Goal: Information Seeking & Learning: Compare options

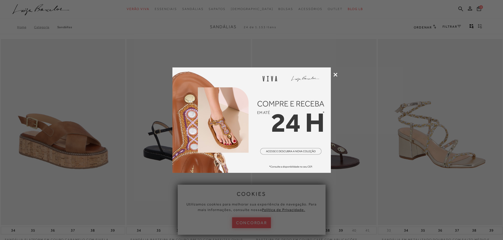
click at [335, 74] on icon at bounding box center [335, 75] width 4 height 4
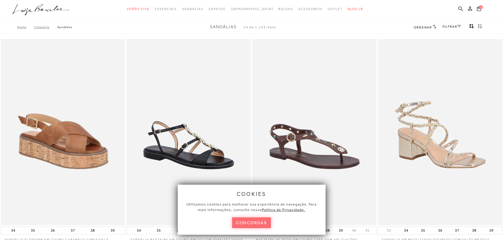
click at [257, 219] on button "concordar" at bounding box center [251, 223] width 39 height 11
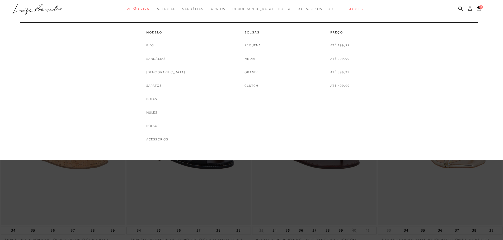
click at [328, 8] on span "Outlet" at bounding box center [335, 9] width 15 height 4
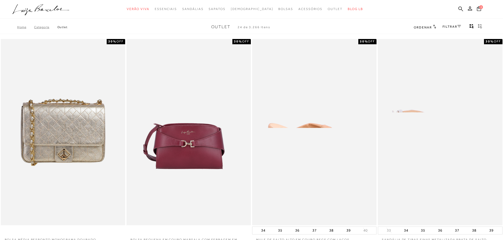
scroll to position [132, 0]
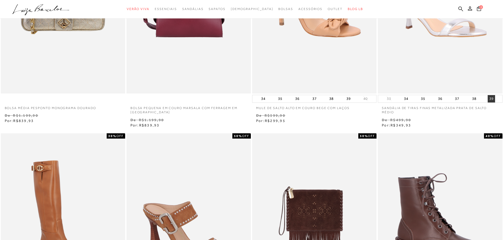
click at [489, 98] on button "39" at bounding box center [490, 98] width 7 height 7
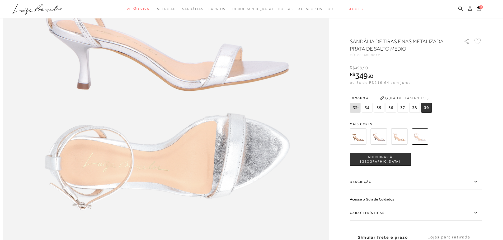
scroll to position [581, 0]
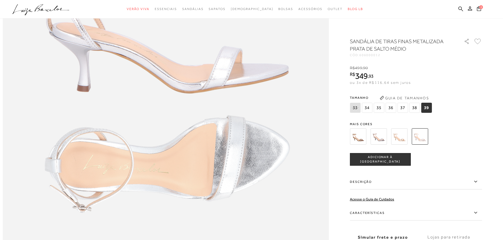
click at [359, 134] on img at bounding box center [358, 137] width 16 height 16
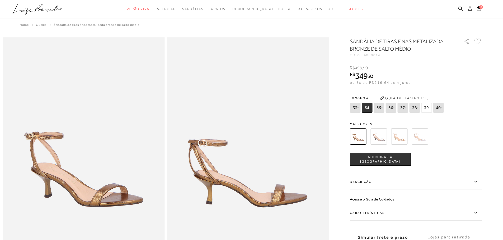
click at [379, 132] on img at bounding box center [378, 137] width 16 height 16
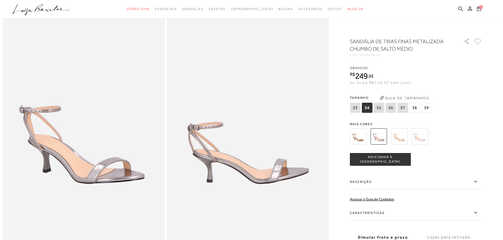
scroll to position [53, 0]
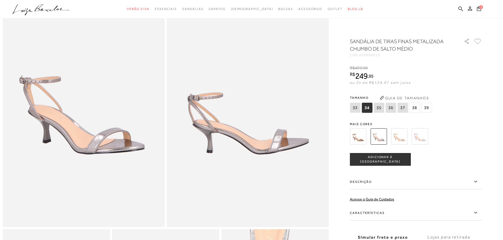
click at [370, 214] on label "Características" at bounding box center [416, 213] width 132 height 15
click at [0, 0] on input "Características" at bounding box center [0, 0] width 0 height 0
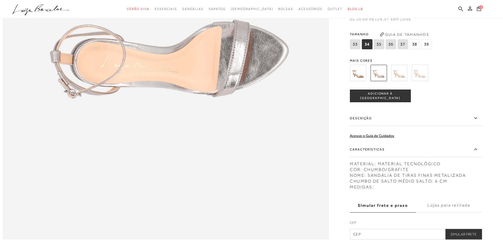
scroll to position [686, 0]
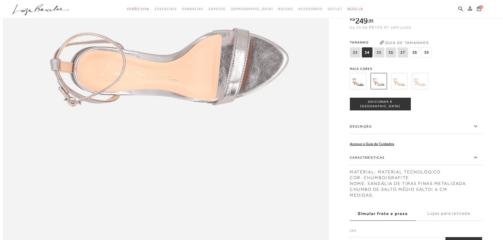
click at [401, 89] on img at bounding box center [399, 81] width 16 height 16
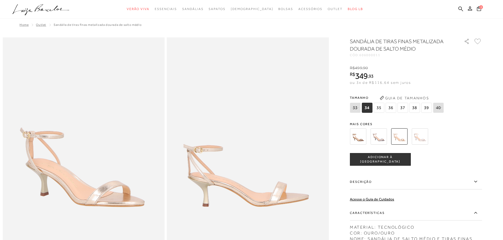
click at [422, 135] on img at bounding box center [419, 137] width 16 height 16
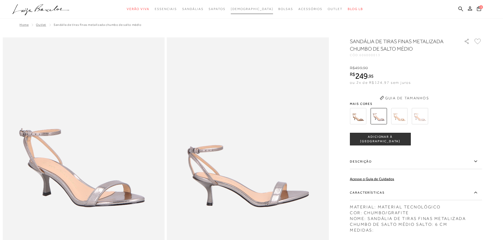
click at [247, 8] on span "[DEMOGRAPHIC_DATA]" at bounding box center [252, 9] width 42 height 4
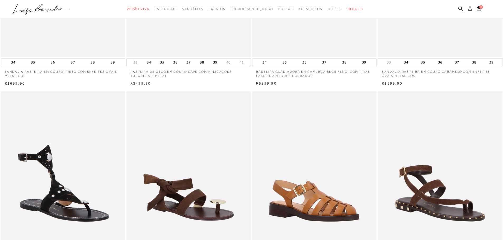
scroll to position [132, 0]
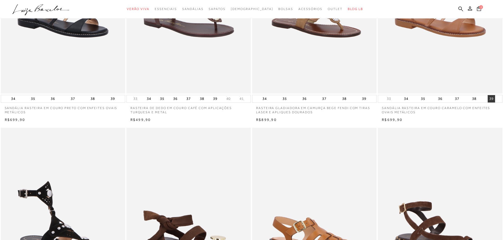
click at [489, 98] on button "39" at bounding box center [490, 98] width 7 height 7
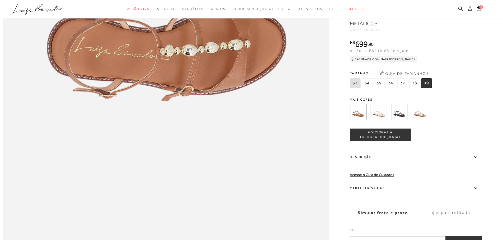
scroll to position [607, 0]
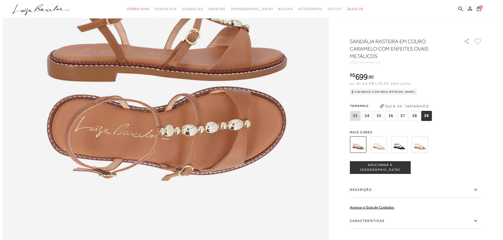
click at [379, 145] on img at bounding box center [378, 145] width 16 height 16
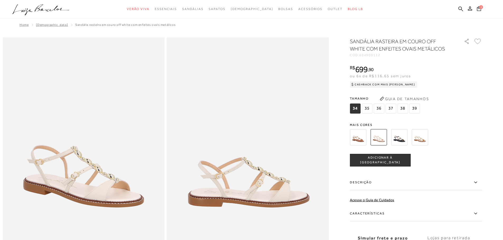
click at [400, 134] on img at bounding box center [399, 137] width 16 height 16
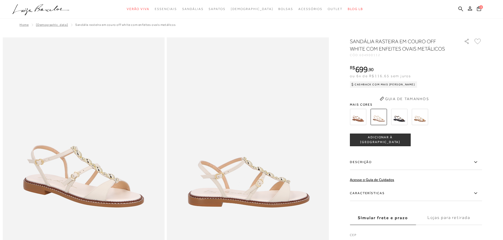
scroll to position [607, 0]
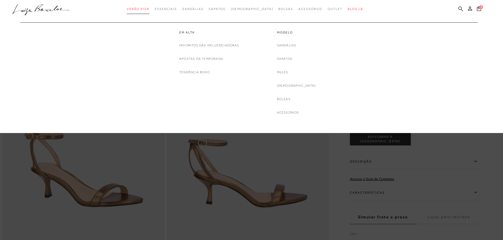
click at [149, 9] on span "Verão Viva" at bounding box center [138, 9] width 23 height 4
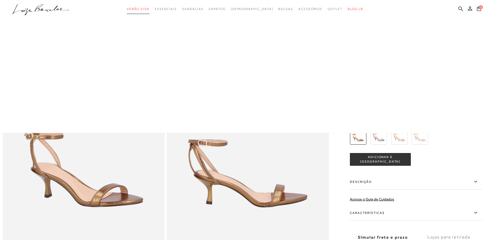
click at [149, 10] on span "Verão Viva" at bounding box center [138, 9] width 23 height 4
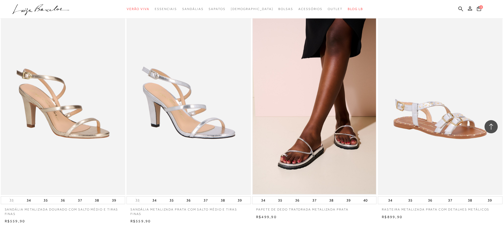
scroll to position [1240, 0]
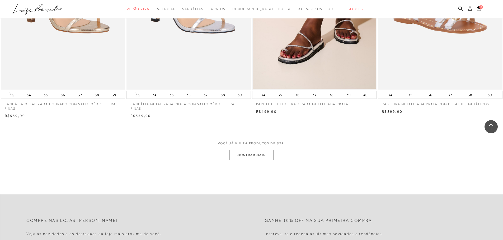
click at [236, 156] on button "MOSTRAR MAIS" at bounding box center [251, 155] width 44 height 10
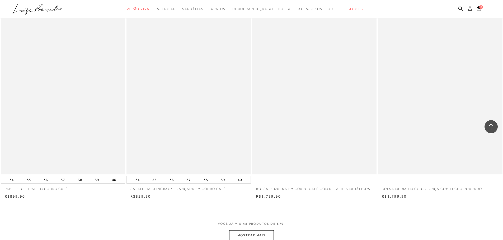
scroll to position [2560, 0]
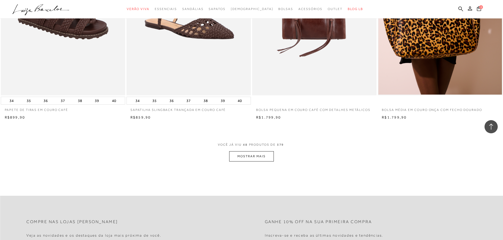
click at [255, 156] on button "MOSTRAR MAIS" at bounding box center [251, 156] width 44 height 10
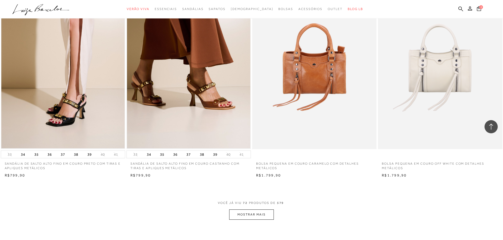
scroll to position [3853, 0]
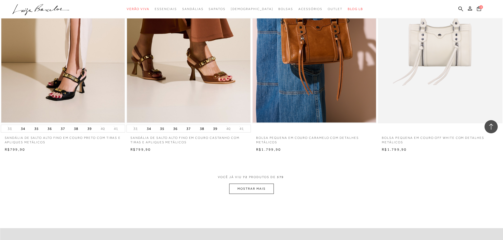
click at [265, 186] on button "MOSTRAR MAIS" at bounding box center [251, 189] width 44 height 10
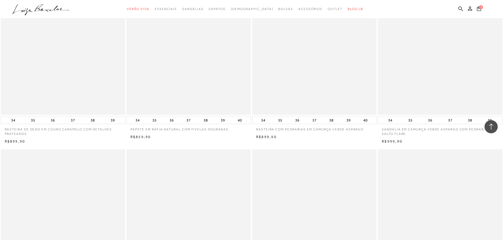
scroll to position [5015, 0]
